Goal: Check status: Check status

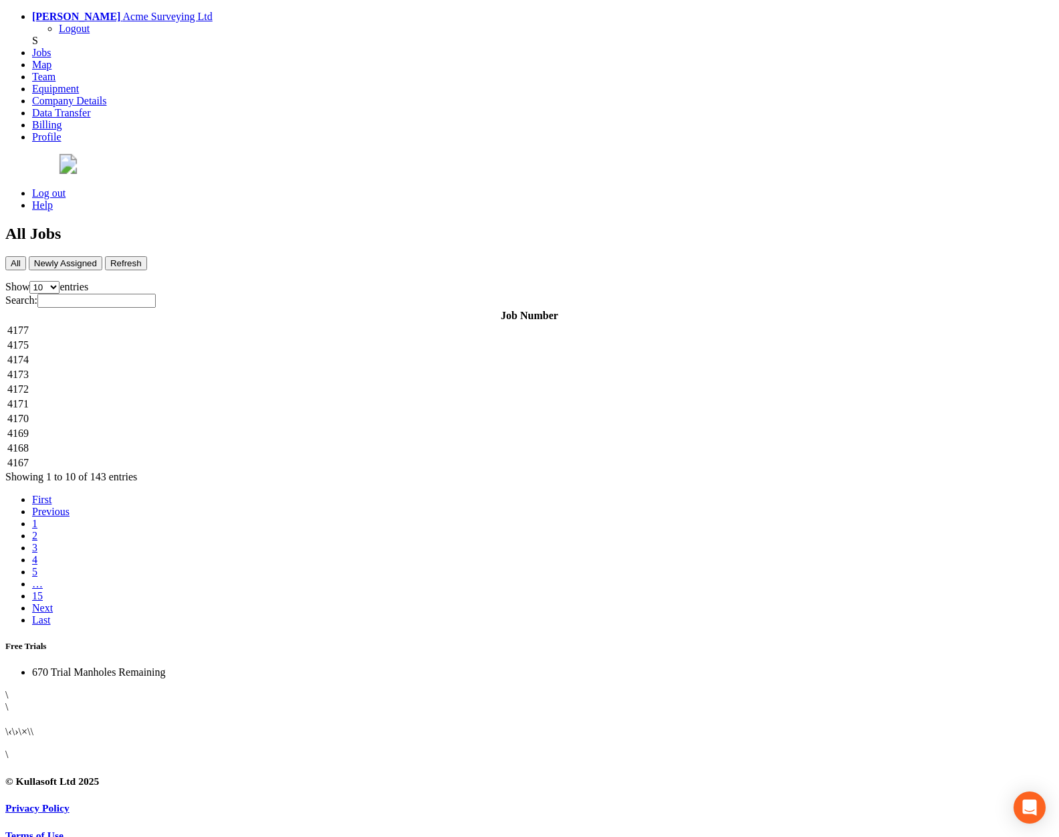
click at [410, 324] on td "4177" at bounding box center [530, 330] width 1046 height 13
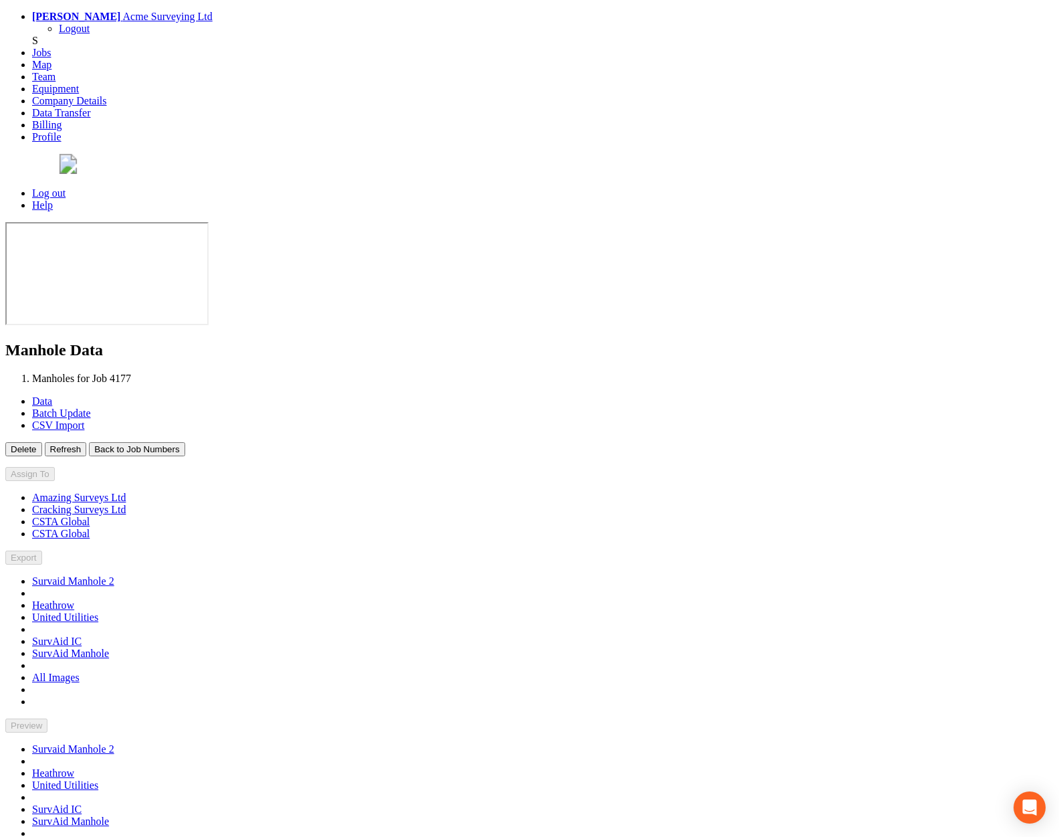
type input "[DATE]"
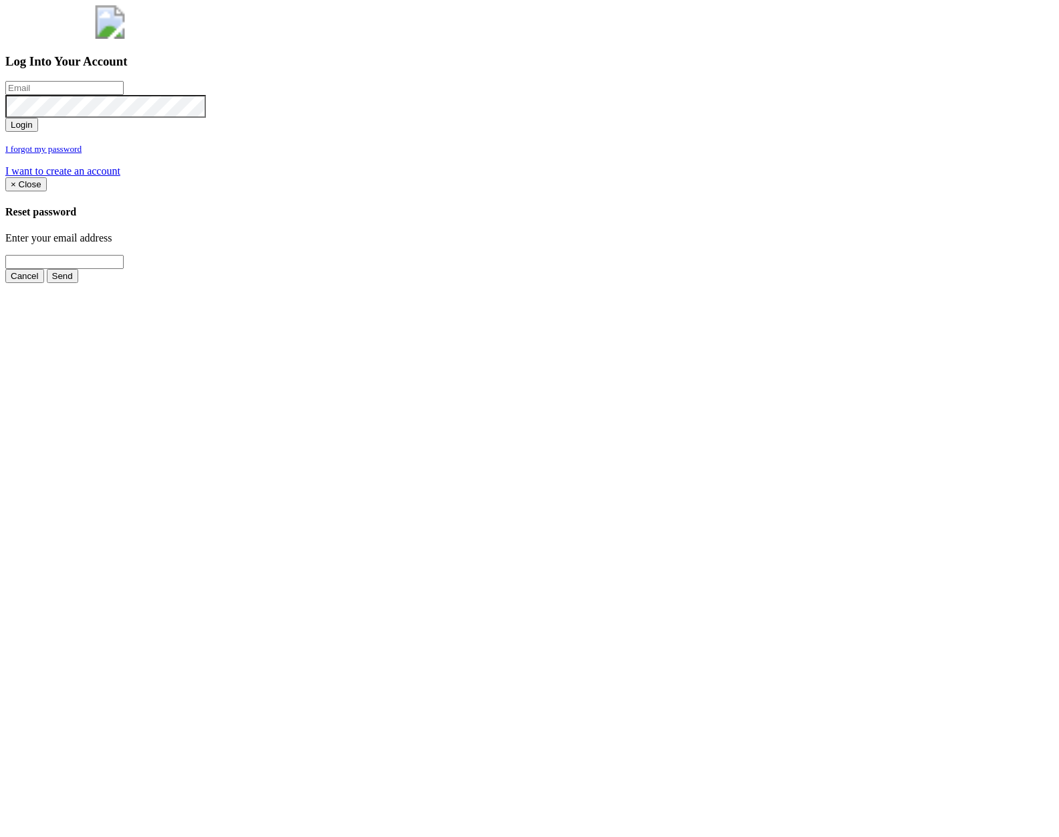
click at [124, 95] on input "email" at bounding box center [64, 88] width 118 height 14
type input "a@a.com"
click at [5, 118] on button "Login" at bounding box center [21, 125] width 33 height 14
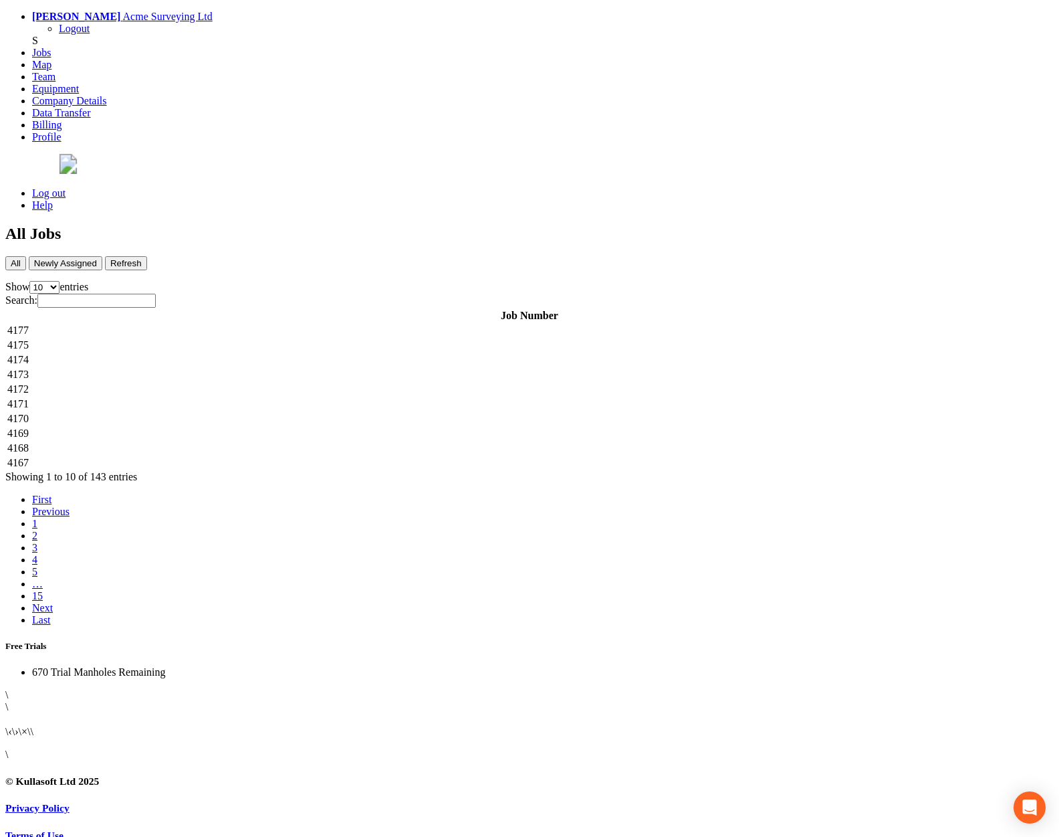
click at [274, 324] on td "4177" at bounding box center [530, 330] width 1046 height 13
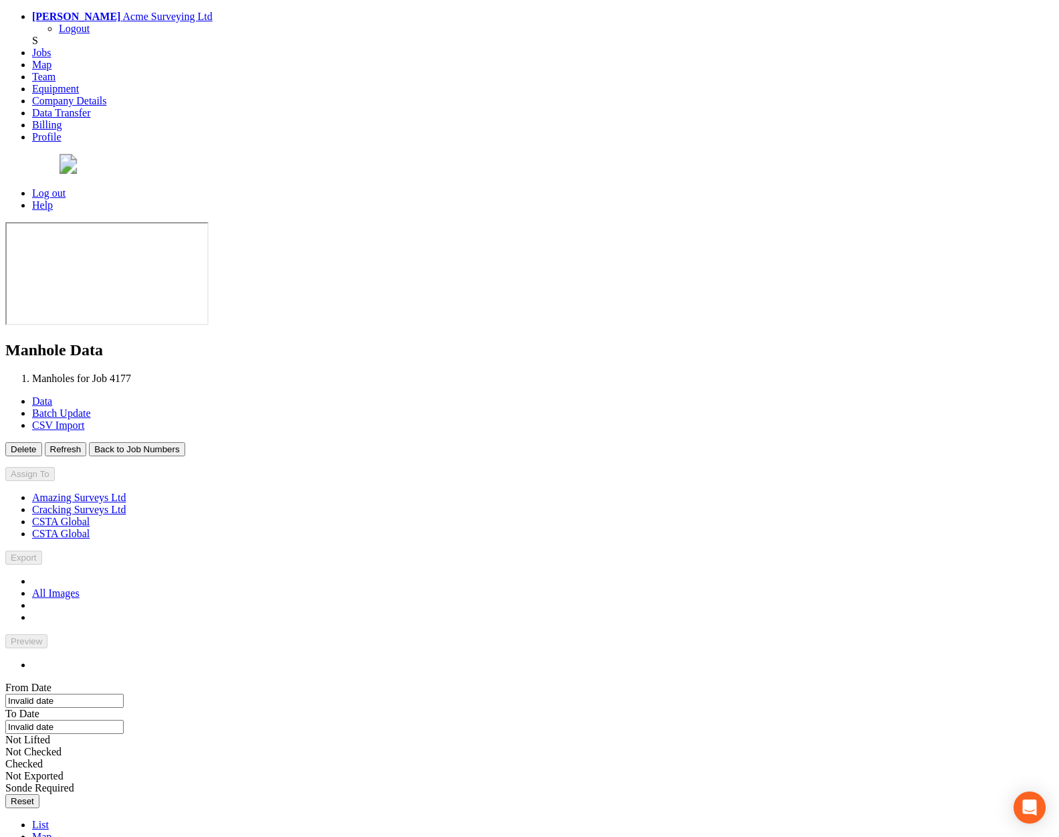
type input "[DATE]"
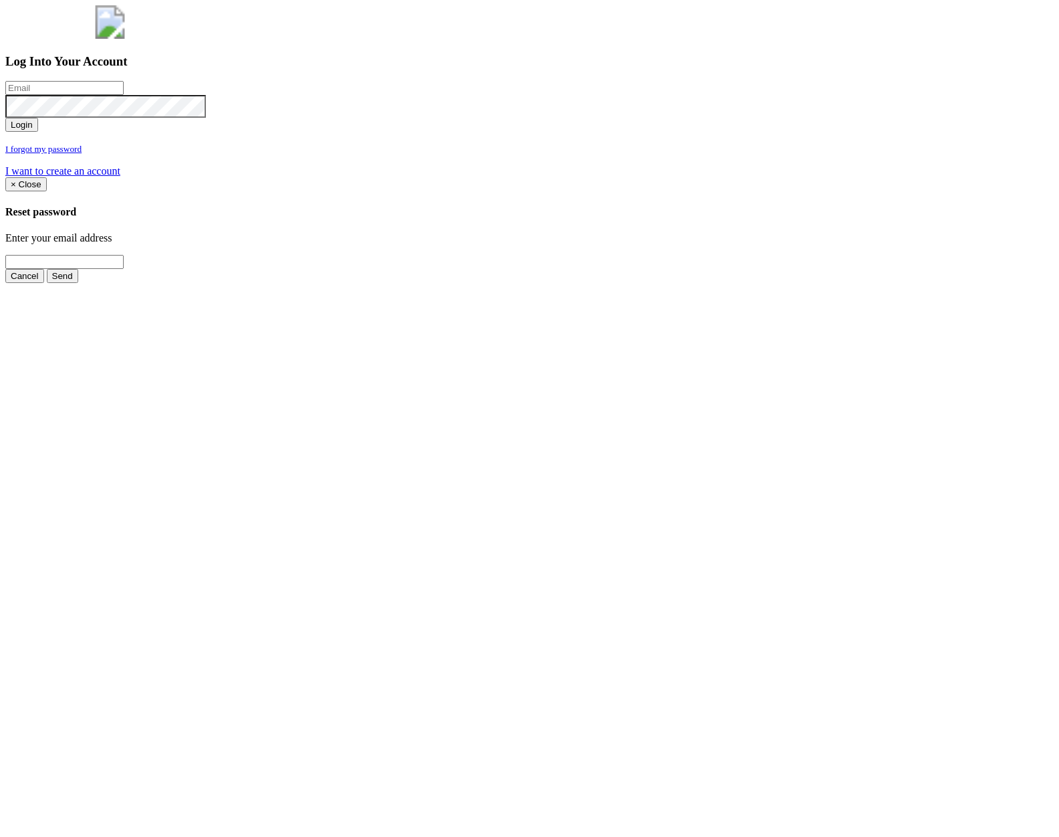
click at [124, 95] on input "email" at bounding box center [64, 88] width 118 height 14
type input "a@a.com"
click at [5, 118] on button "Login" at bounding box center [21, 125] width 33 height 14
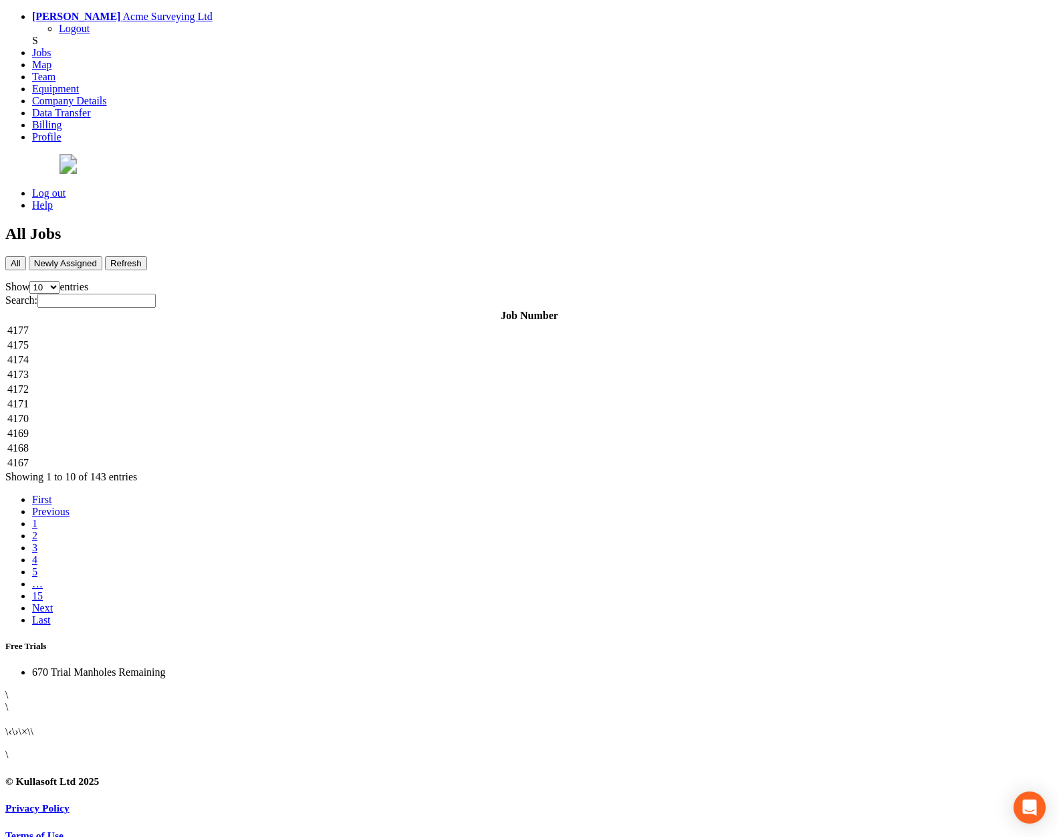
click at [237, 324] on td "4177" at bounding box center [530, 330] width 1046 height 13
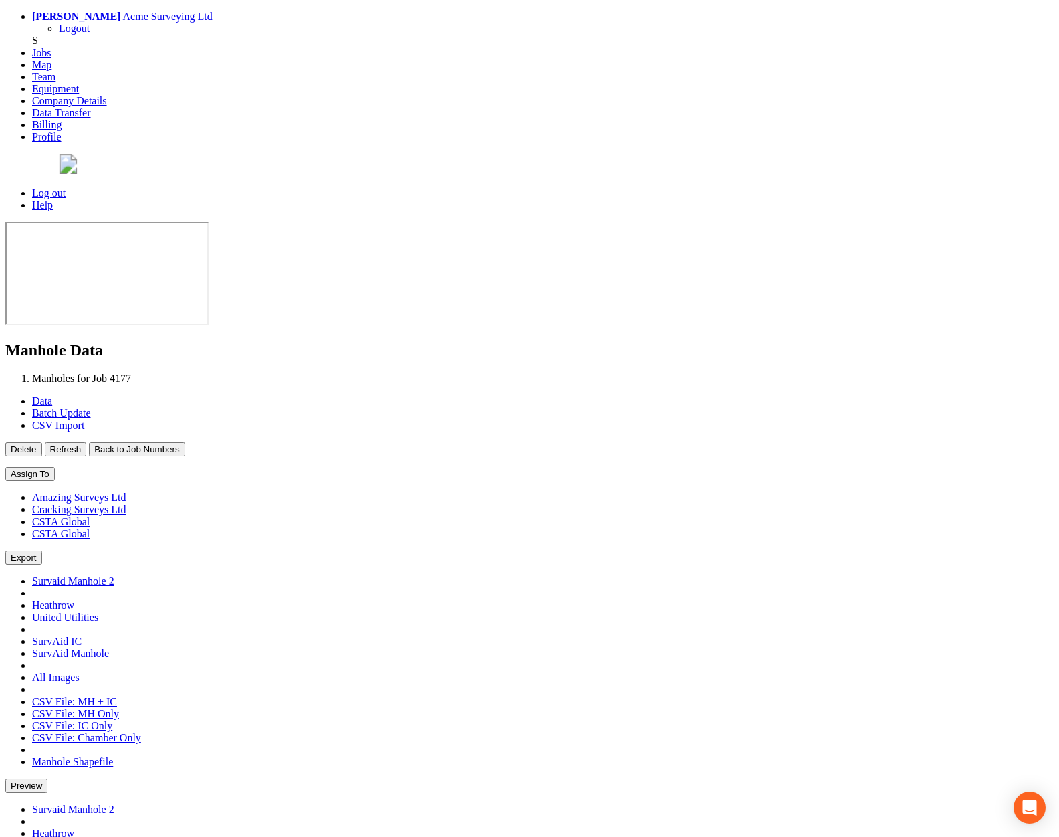
click at [185, 442] on button "Back to Job Numbers" at bounding box center [137, 449] width 96 height 14
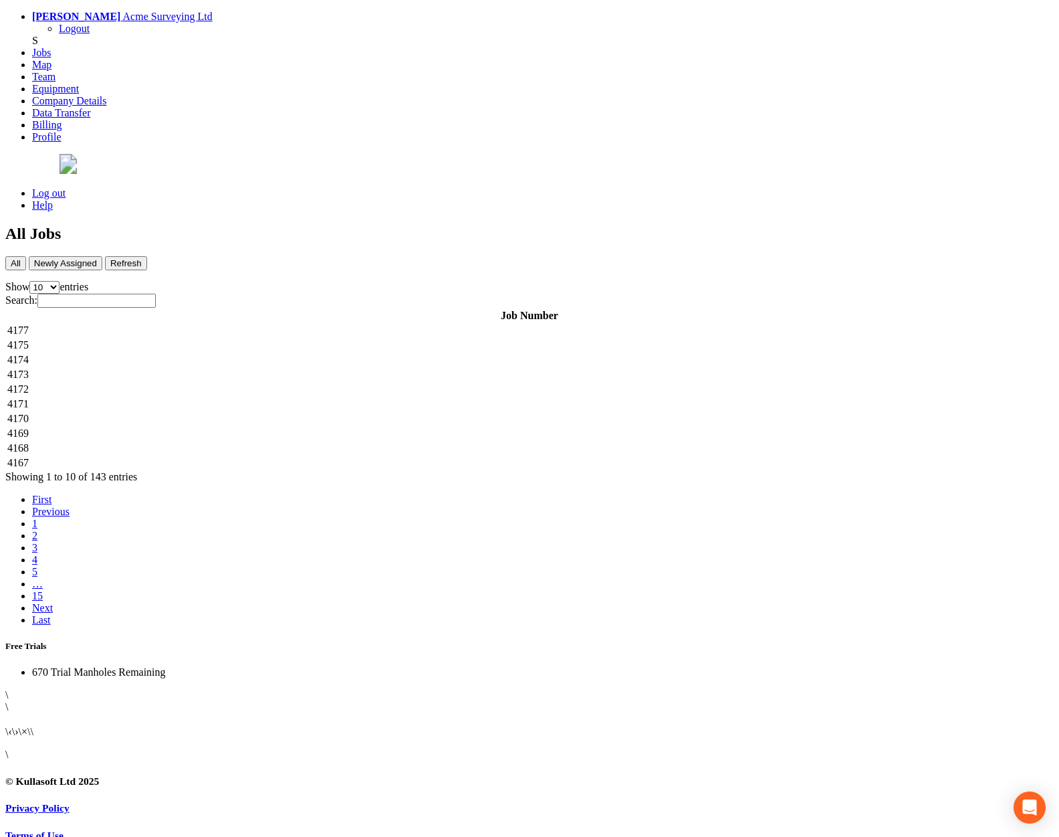
click at [378, 338] on td "4175" at bounding box center [530, 344] width 1046 height 13
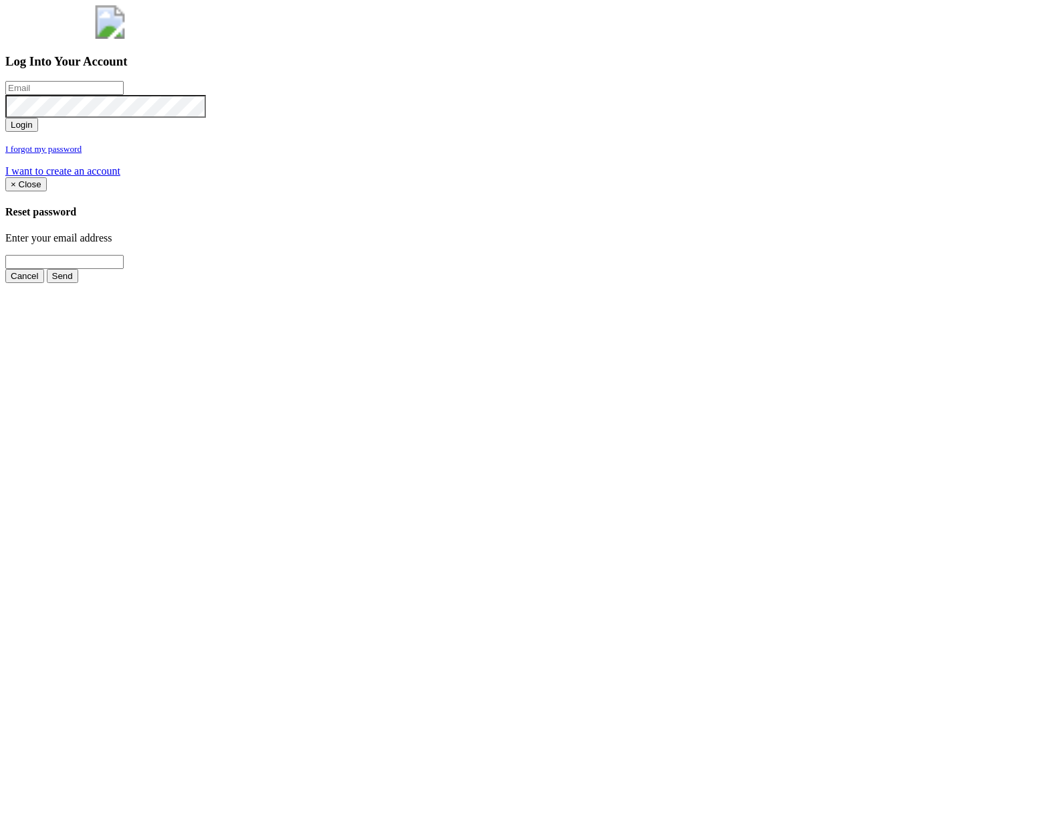
click at [124, 95] on input "email" at bounding box center [64, 88] width 118 height 14
type input "a@[DOMAIN_NAME]"
click at [5, 118] on button "Login" at bounding box center [21, 125] width 33 height 14
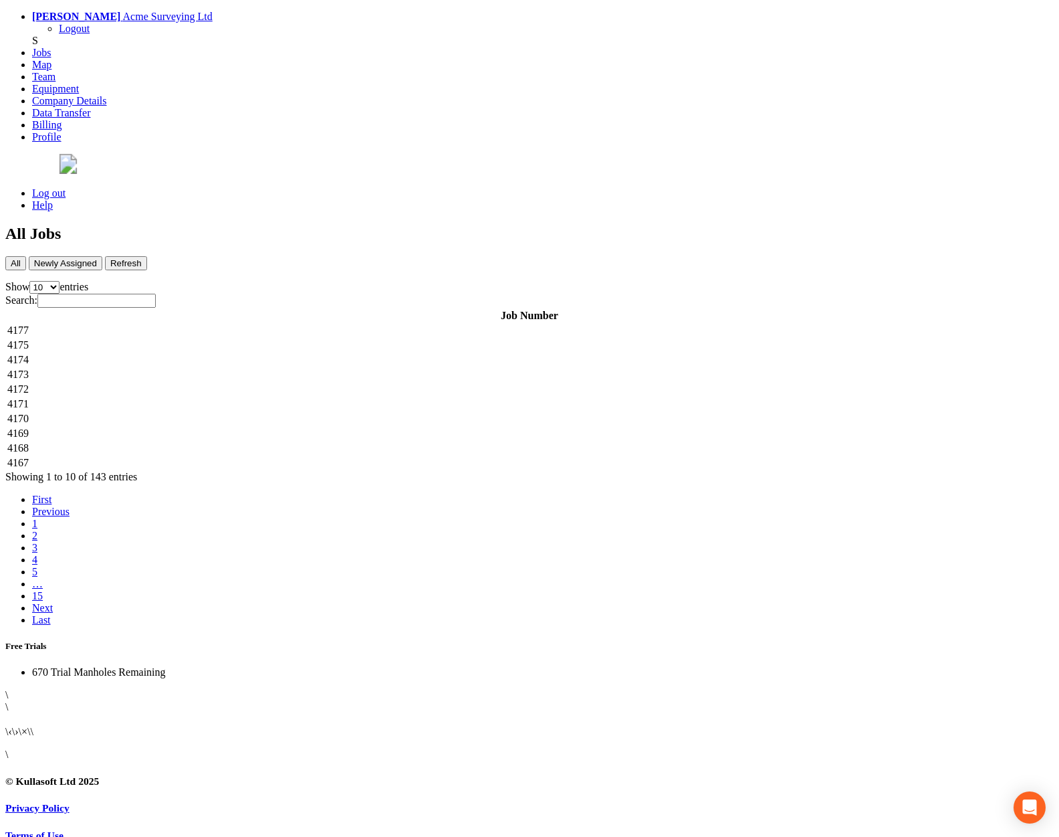
click at [409, 324] on td "4177" at bounding box center [530, 330] width 1046 height 13
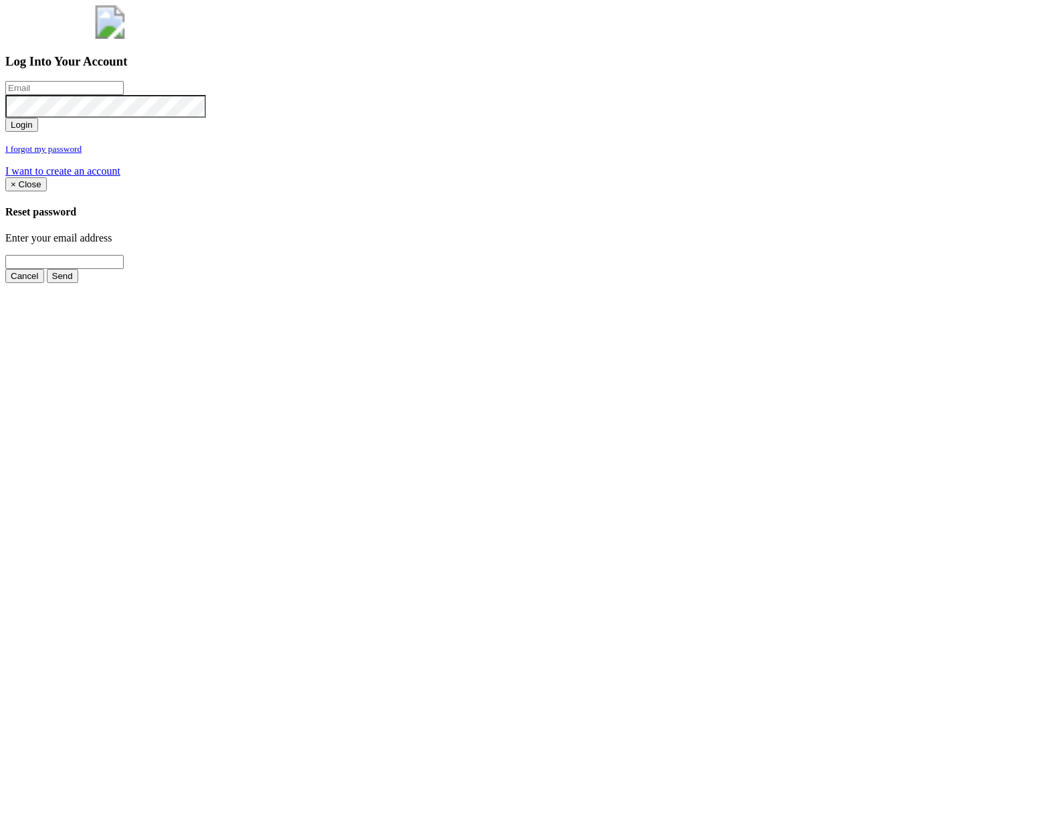
click at [124, 95] on input "email" at bounding box center [64, 88] width 118 height 14
type input "a@[DOMAIN_NAME]"
click at [5, 118] on button "Login" at bounding box center [21, 125] width 33 height 14
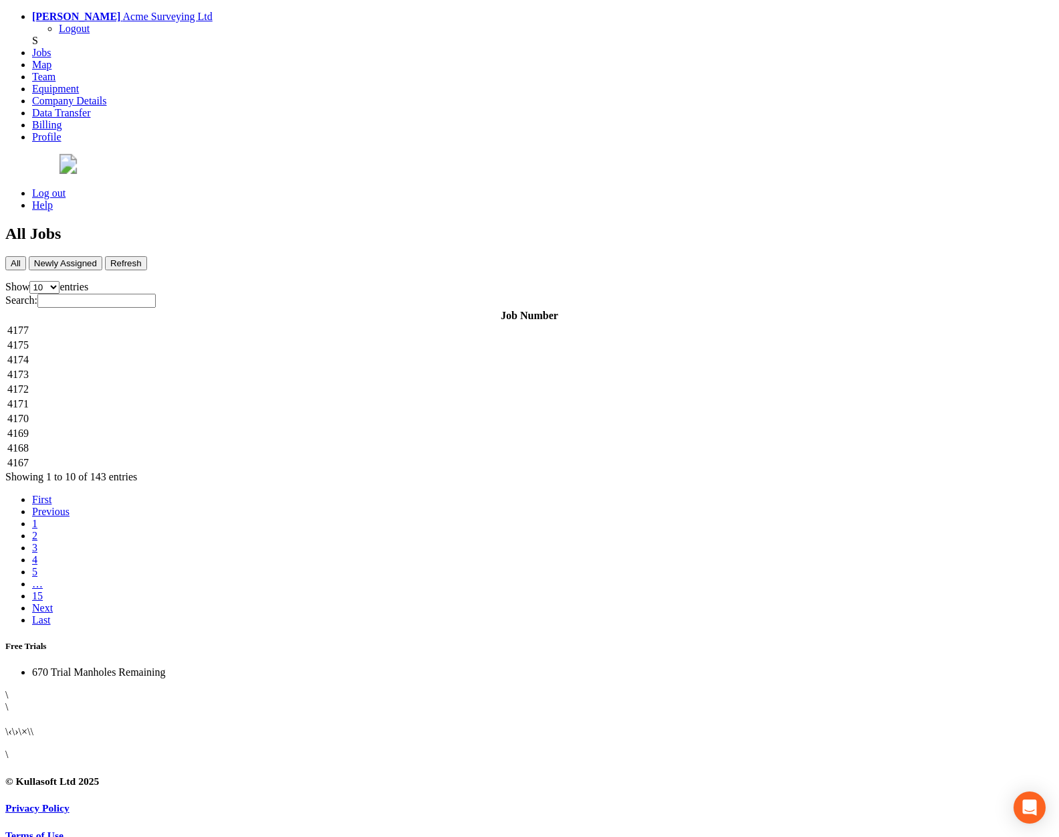
click at [335, 324] on td "4177" at bounding box center [530, 330] width 1046 height 13
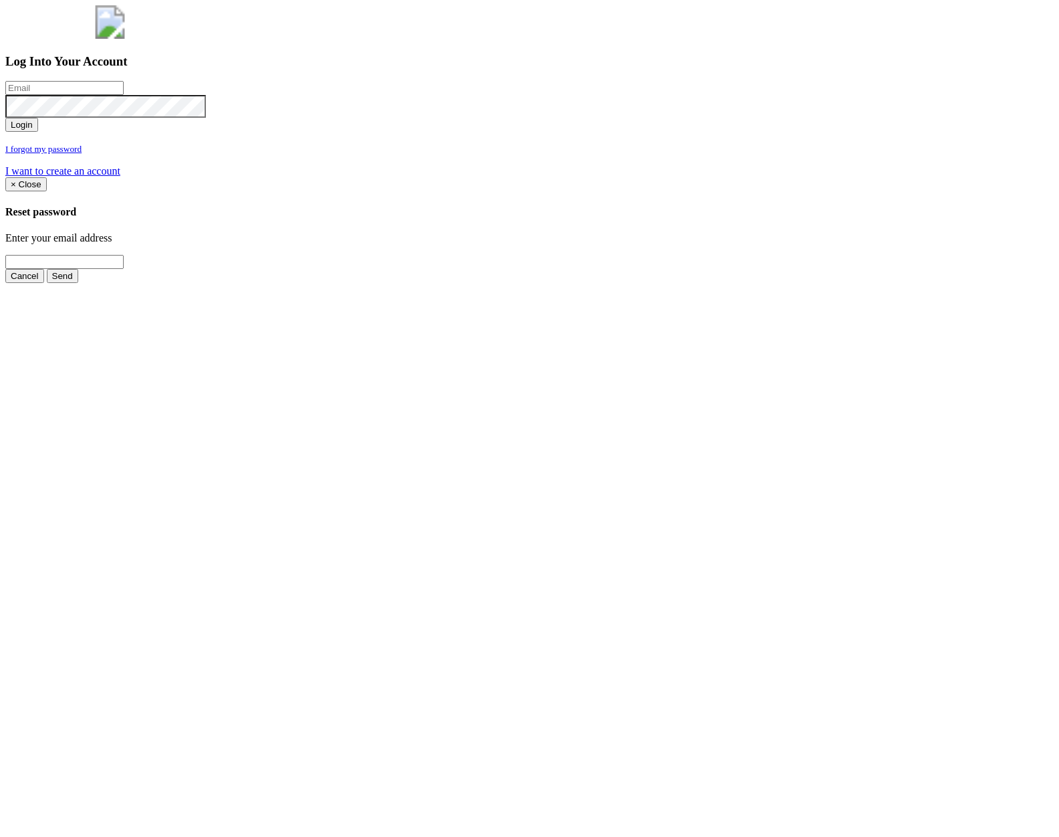
click at [124, 95] on input "email" at bounding box center [64, 88] width 118 height 14
type input "a@[DOMAIN_NAME]"
click at [5, 118] on button "Login" at bounding box center [21, 125] width 33 height 14
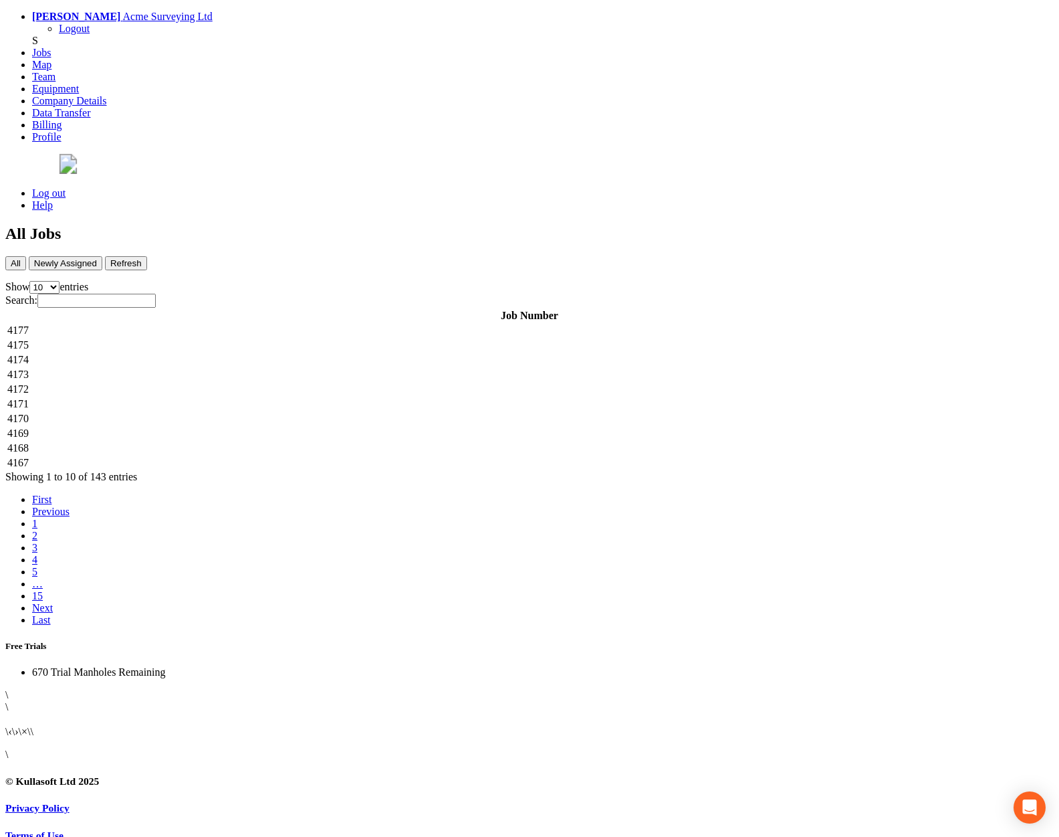
click at [342, 324] on td "4177" at bounding box center [530, 330] width 1046 height 13
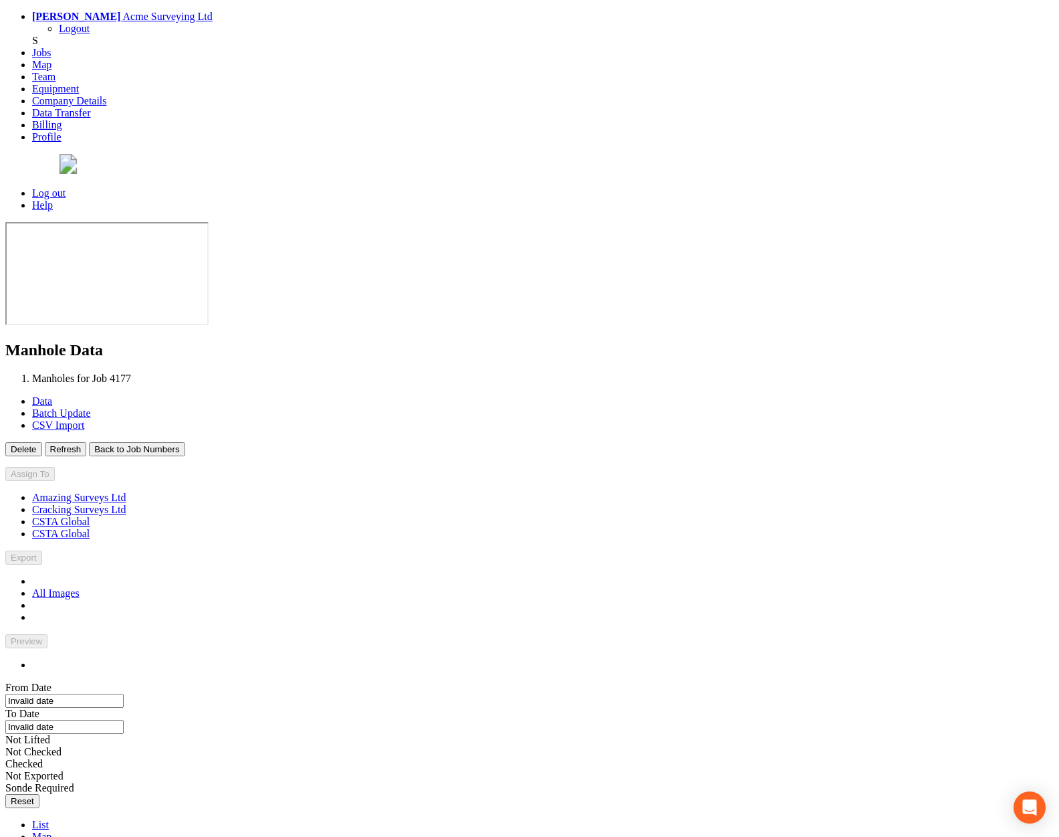
type input "[DATE]"
type input "18/08/2025"
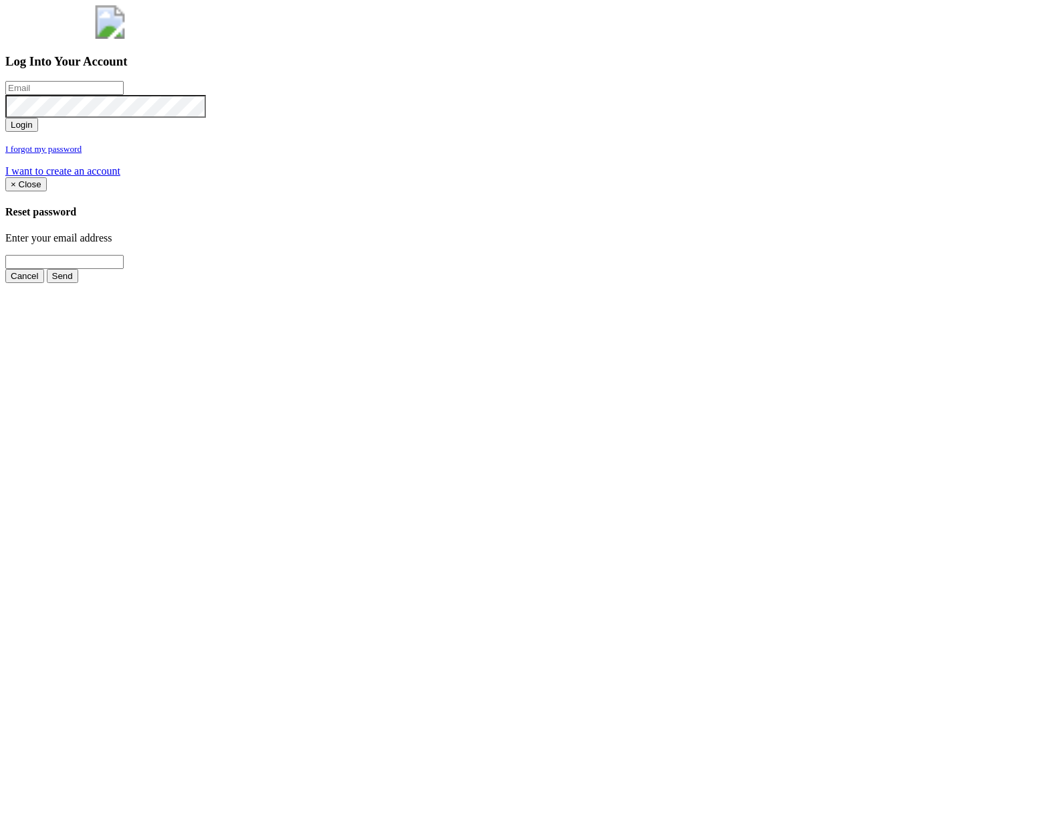
click at [124, 95] on input "email" at bounding box center [64, 88] width 118 height 14
type input "a@[DOMAIN_NAME]"
click at [5, 118] on button "Login" at bounding box center [21, 125] width 33 height 14
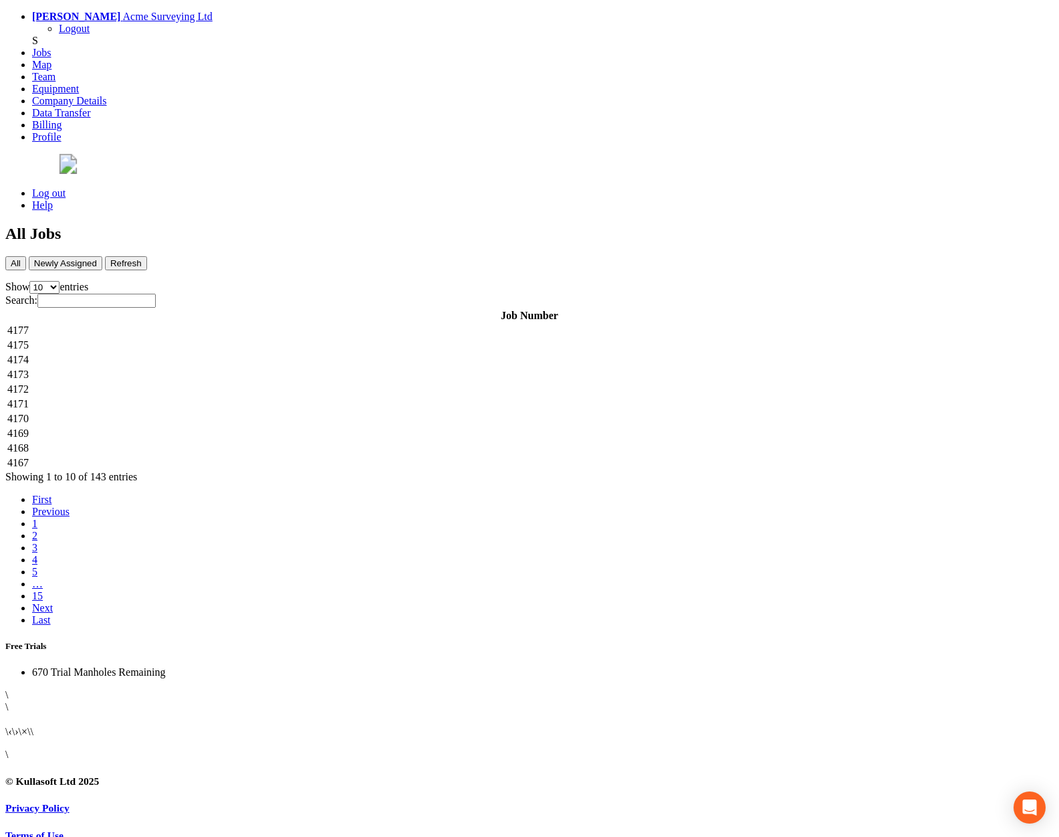
click at [316, 324] on td "4177" at bounding box center [530, 330] width 1046 height 13
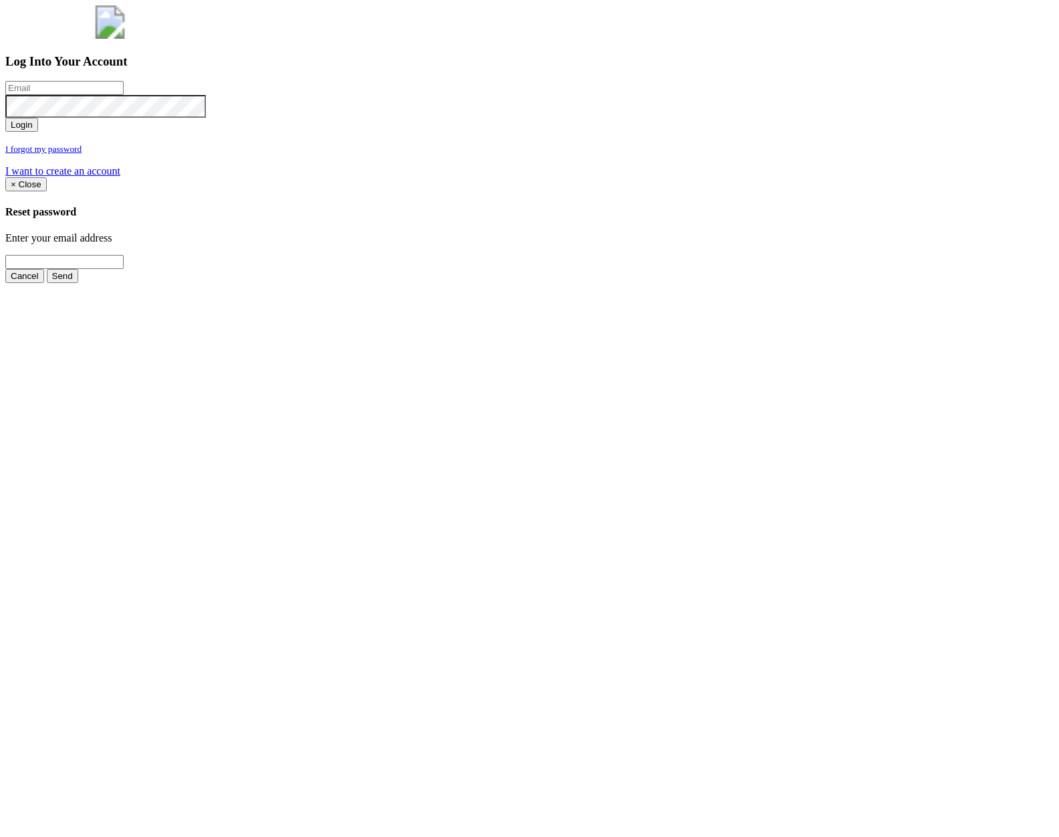
click at [124, 95] on input "email" at bounding box center [64, 88] width 118 height 14
type input "a@[DOMAIN_NAME]"
click at [5, 118] on button "Login" at bounding box center [21, 125] width 33 height 14
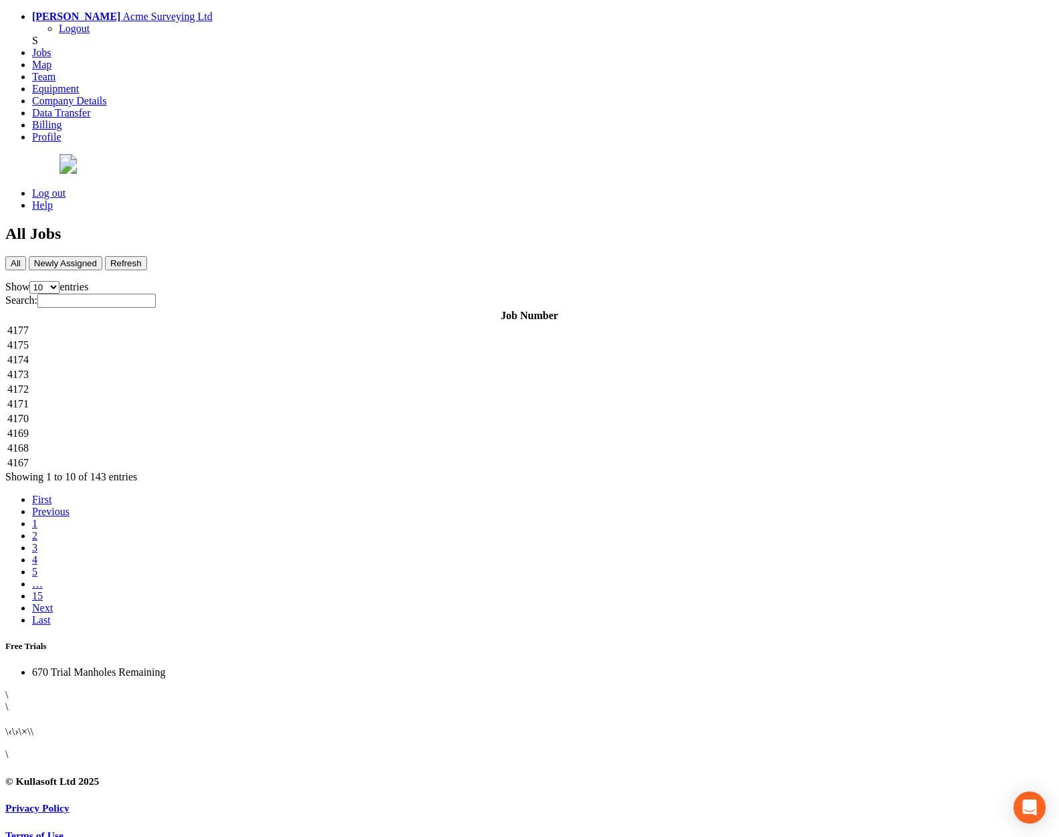
click at [436, 324] on td "4177" at bounding box center [530, 330] width 1046 height 13
